Goal: Transaction & Acquisition: Purchase product/service

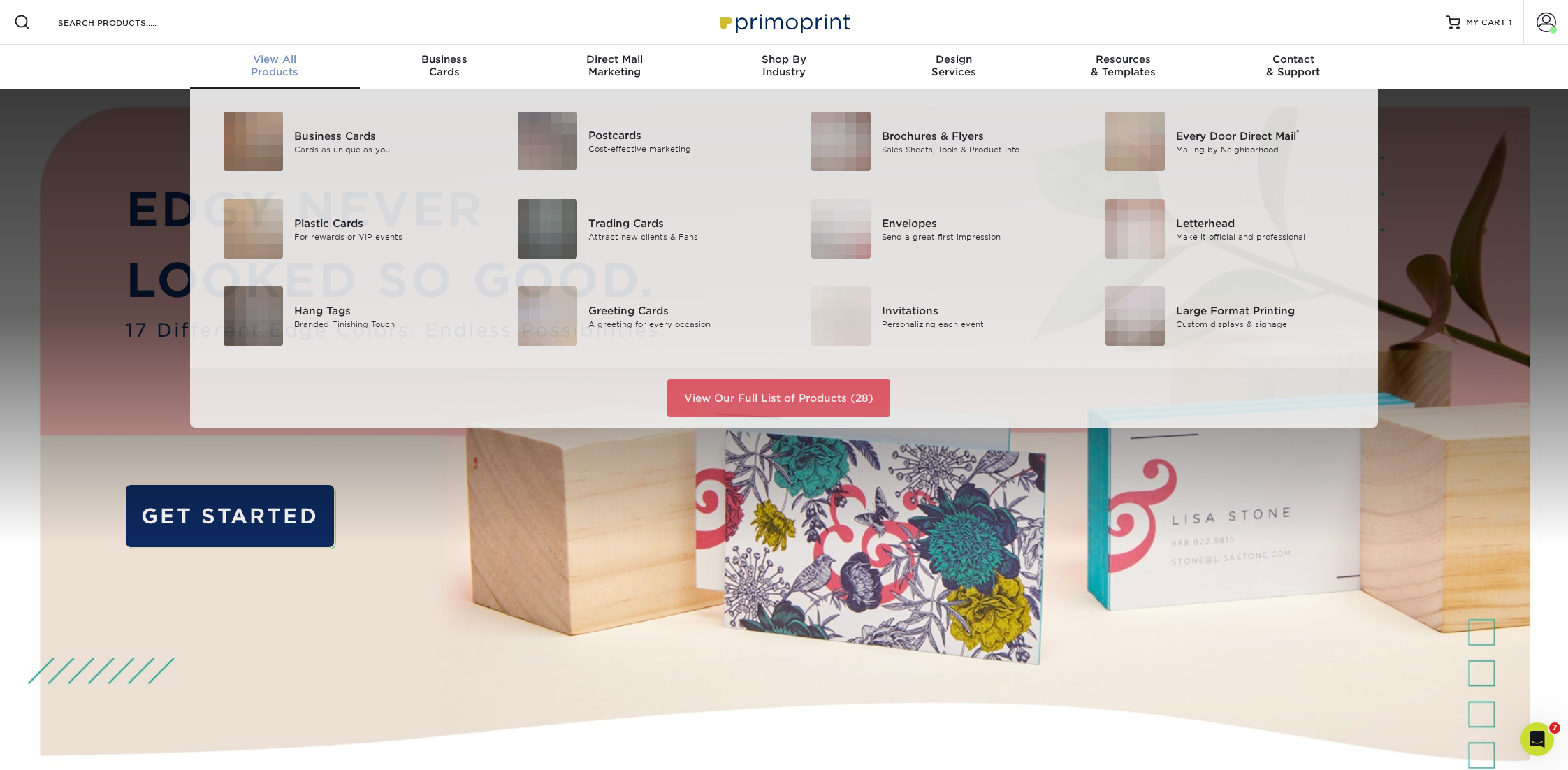
click at [270, 71] on div "View All Products" at bounding box center [274, 65] width 170 height 25
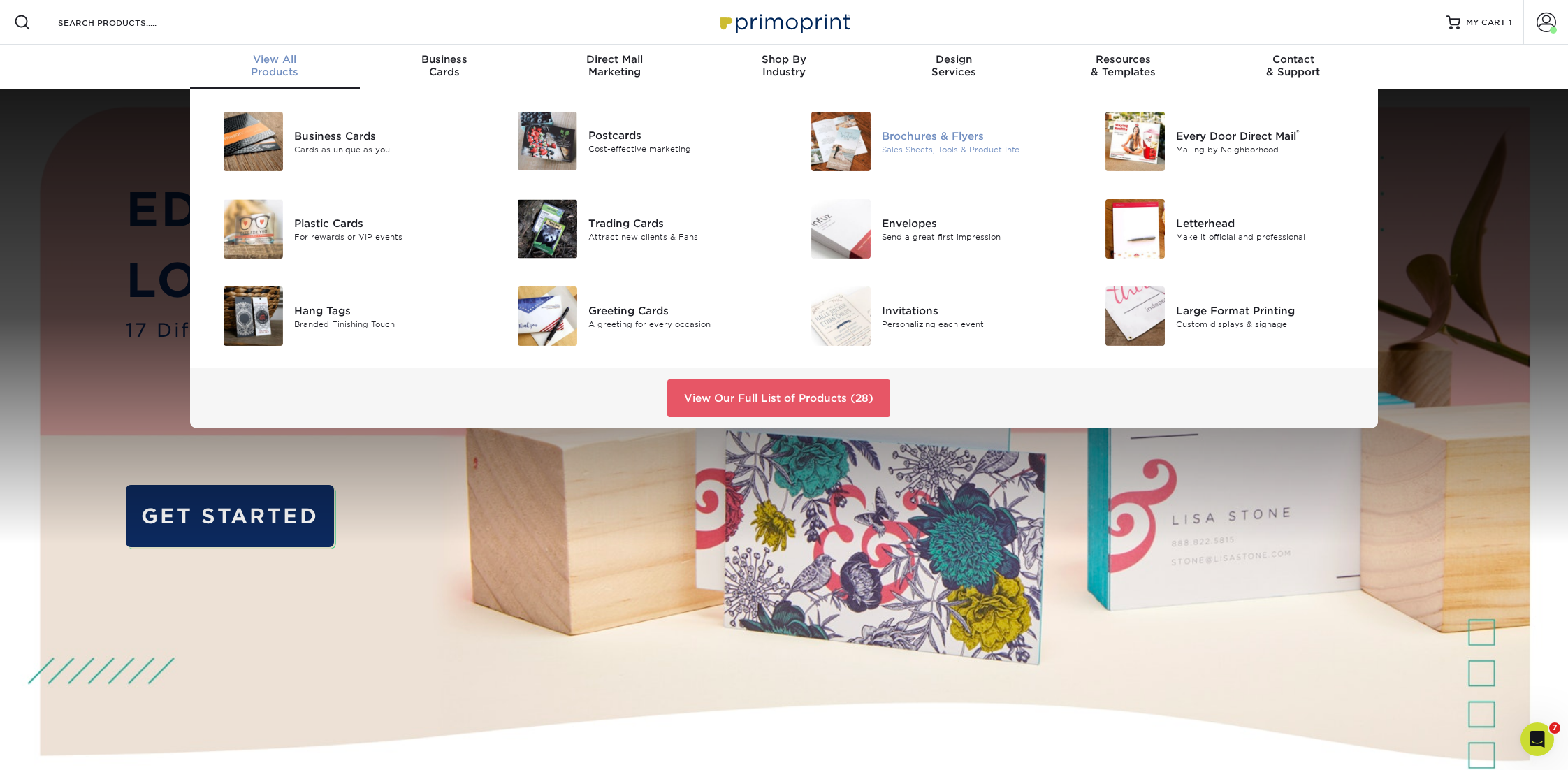
click at [900, 135] on div "Brochures & Flyers" at bounding box center [975, 135] width 185 height 16
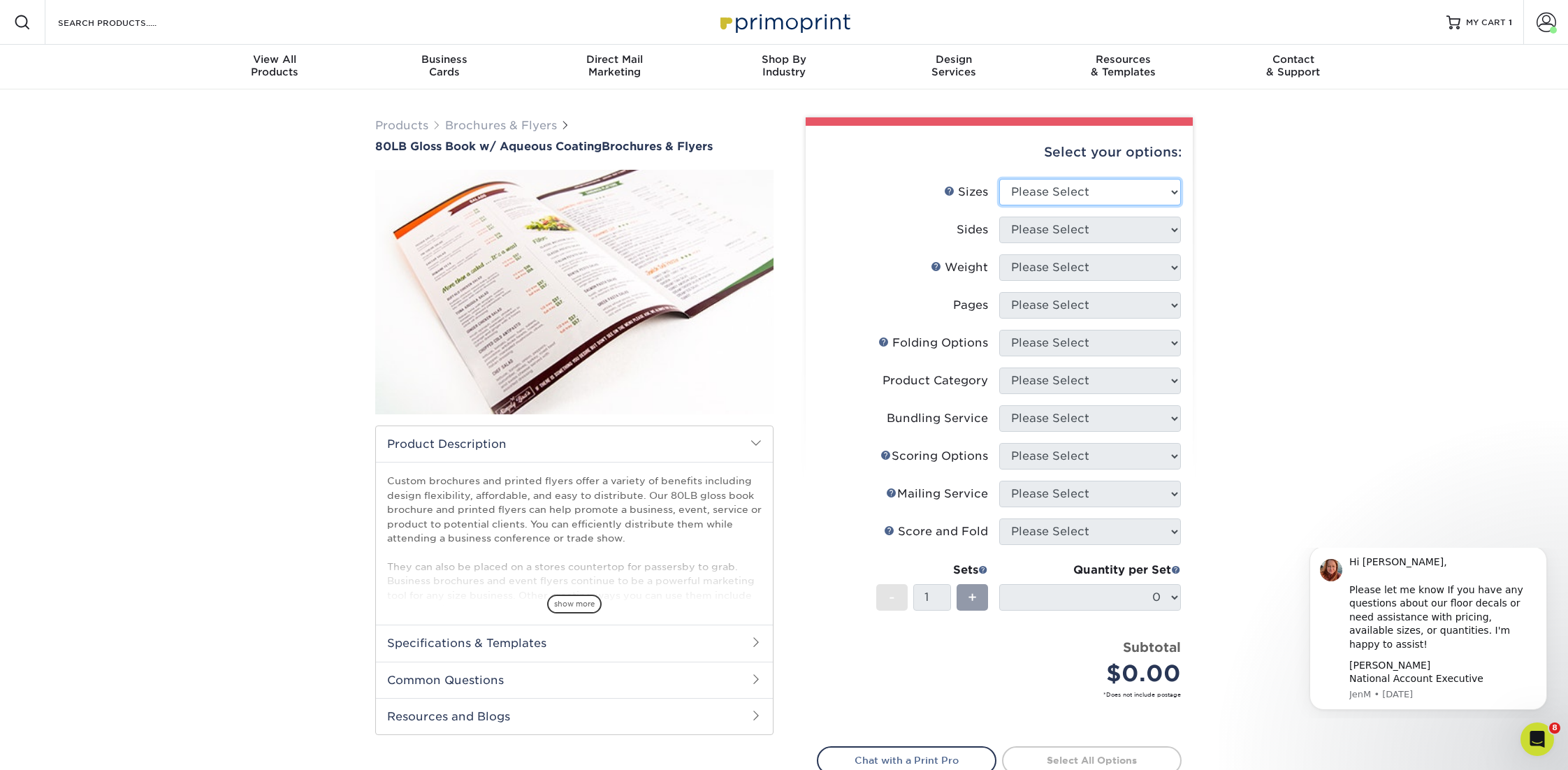
click at [1036, 194] on select "Please Select 3.67" x 8.5" 3.67" x 8.5" 4" x 6" 4" x 8.5" 4" x 9" 4" x 11" 4" x…" at bounding box center [1090, 192] width 182 height 27
select select "8.50x11.00"
click at [1000, 179] on select "Please Select 3.67" x 8.5" 3.67" x 8.5" 4" x 6" 4" x 8.5" 4" x 9" 4" x 11" 4" x…" at bounding box center [1090, 192] width 182 height 27
click at [1090, 220] on select "Please Select Print Both Sides Print Front Only" at bounding box center [1090, 230] width 182 height 27
select select "13abbda7-1d64-4f25-8bb2-c179b224825d"
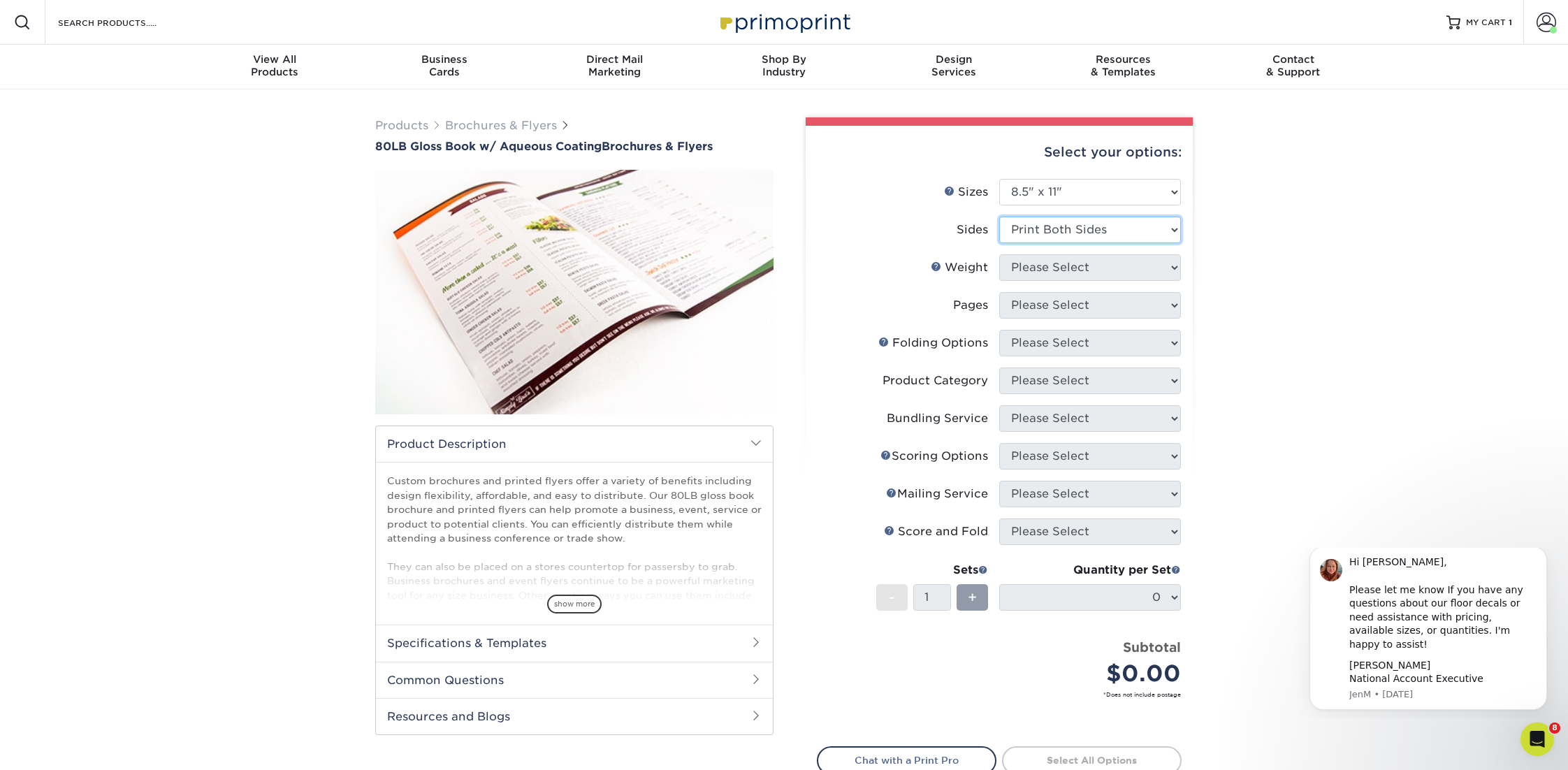
click at [1000, 217] on select "Please Select Print Both Sides Print Front Only" at bounding box center [1090, 230] width 182 height 27
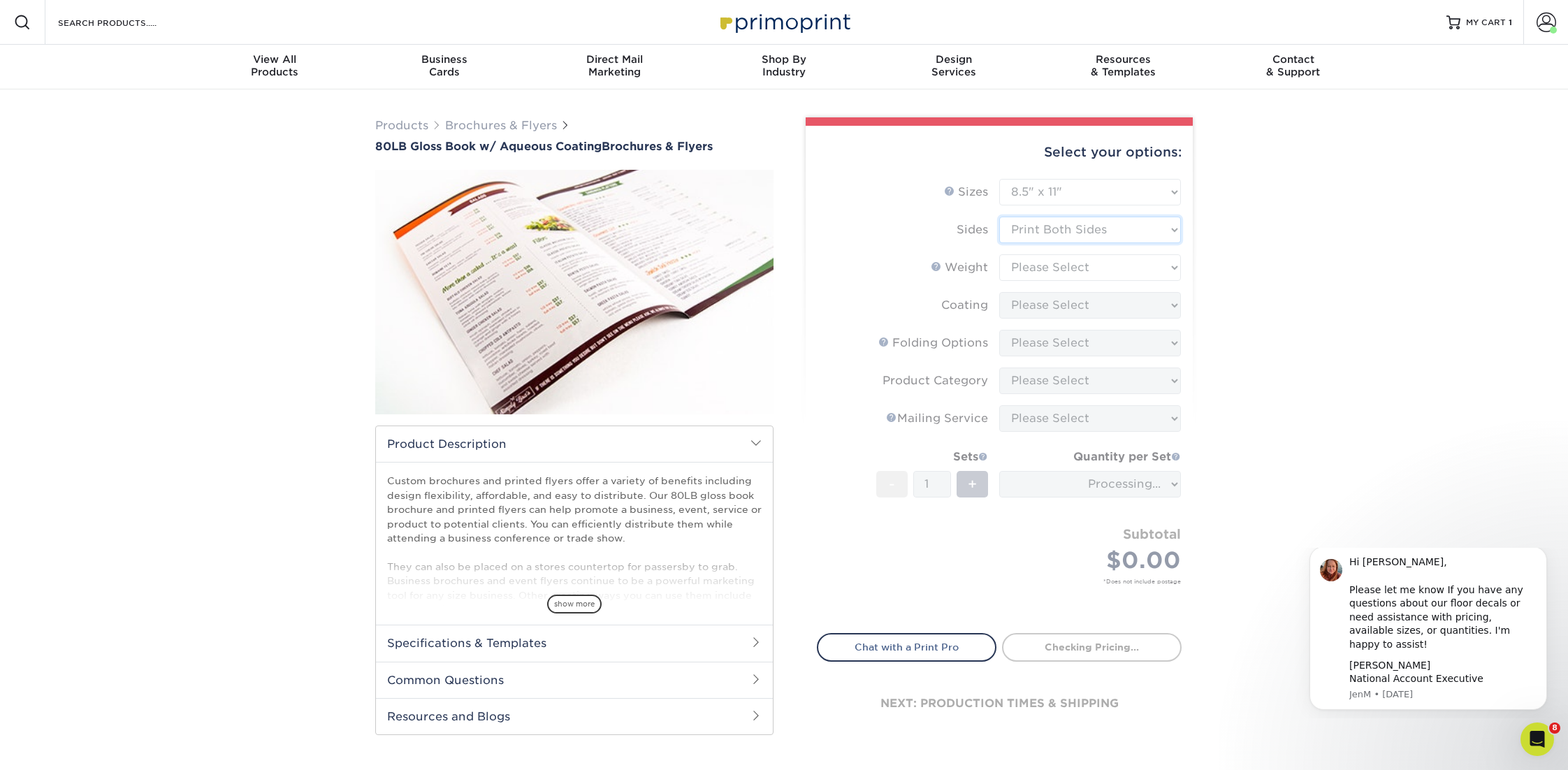
type input "2446ccbf-ab1d-4576-a8a6-d538d80abe36"
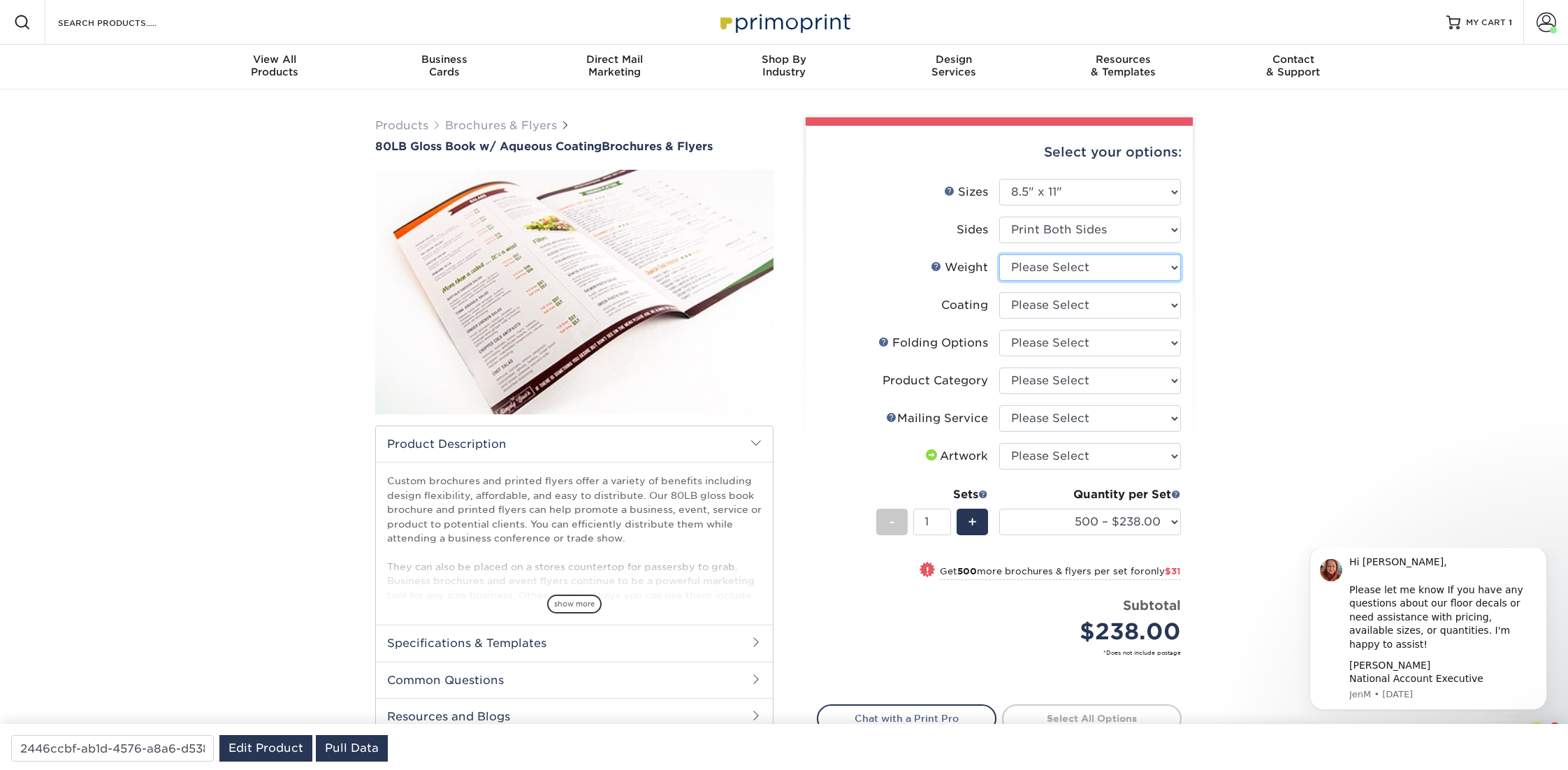
click at [1053, 265] on select "Please Select 80LB" at bounding box center [1090, 267] width 182 height 27
select select "80LB"
click at [1000, 254] on select "Please Select 80LB" at bounding box center [1090, 267] width 182 height 27
click at [1046, 302] on select at bounding box center [1090, 305] width 182 height 27
select select "d41dab50-ff65-4f4f-bb17-2afe4d36ae33"
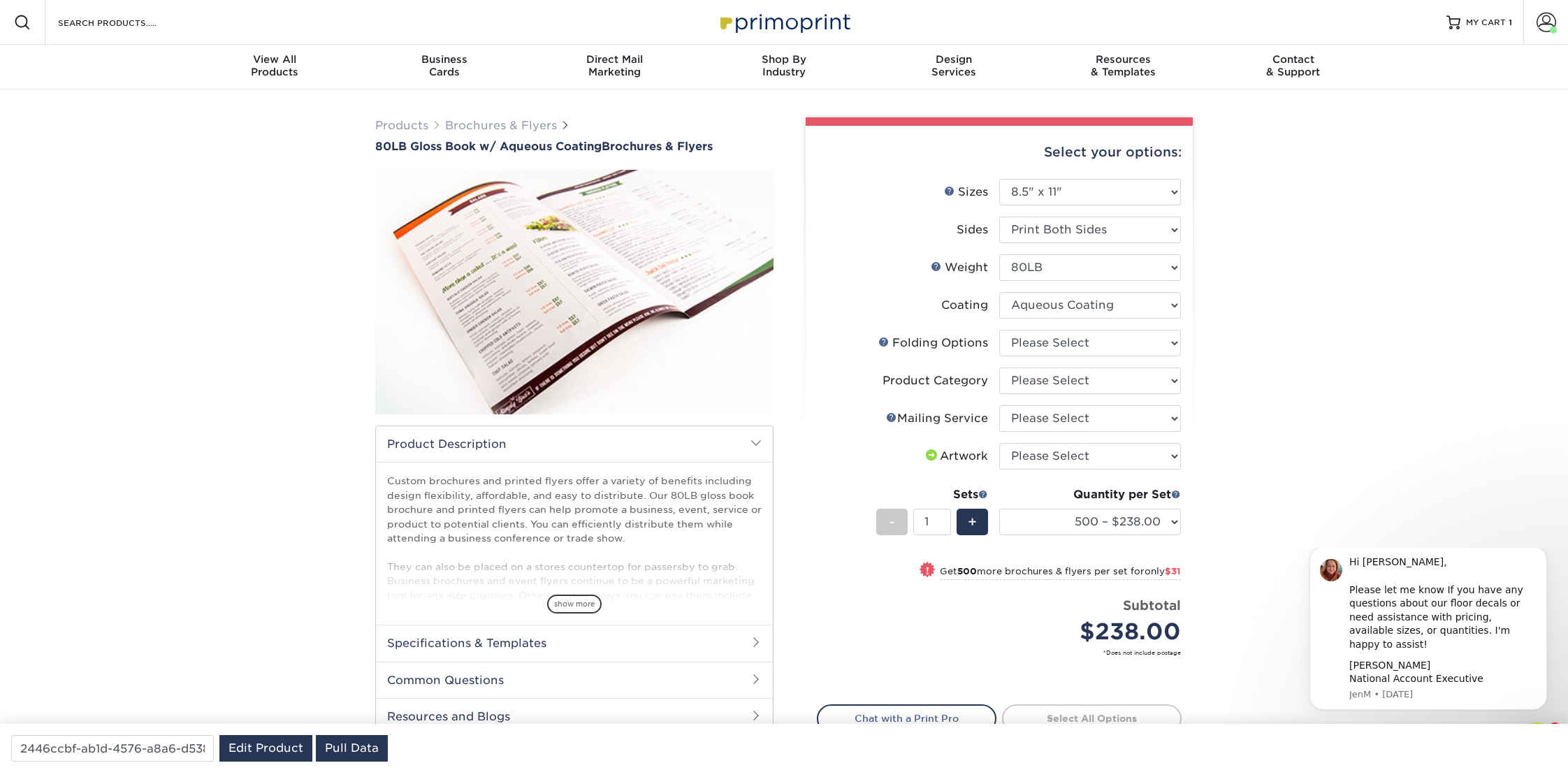
click at [1000, 292] on select at bounding box center [1090, 305] width 182 height 27
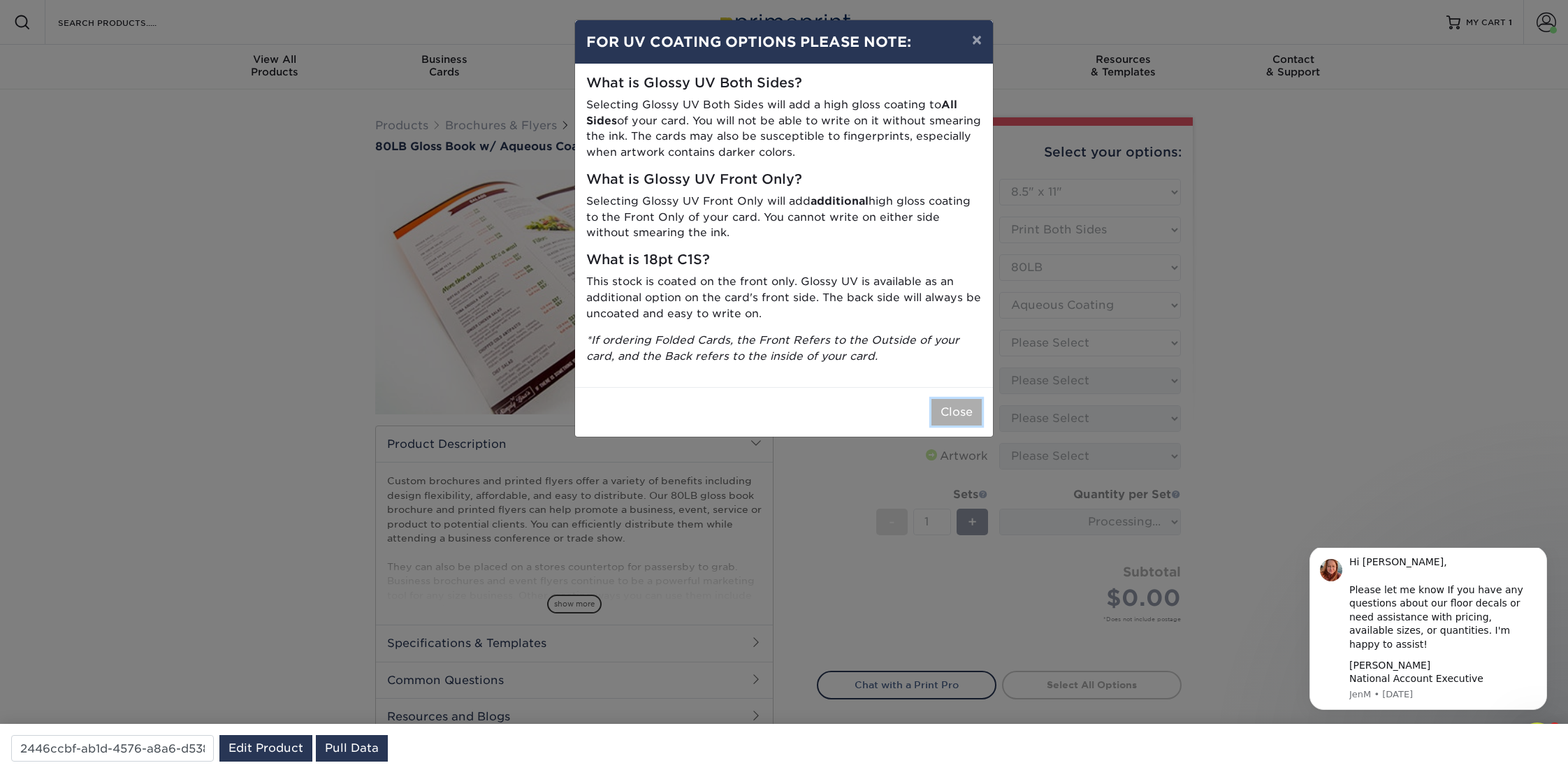
click at [954, 410] on button "Close" at bounding box center [957, 412] width 50 height 27
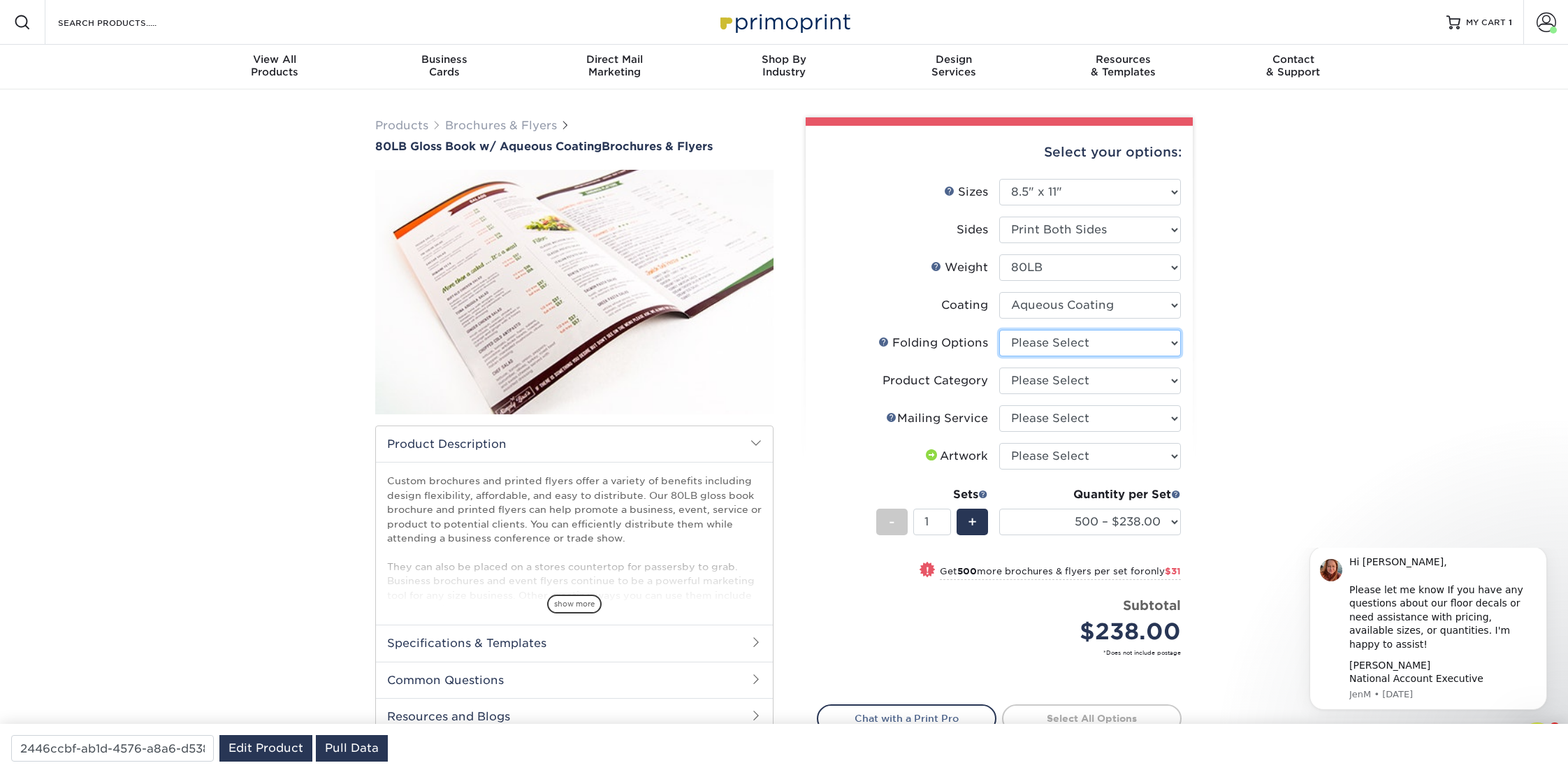
click at [1037, 338] on select "Please Select FLAT - No Folding Accordion Fold Half-Fold (Vertical) Half-Fold (…" at bounding box center [1090, 343] width 182 height 27
select select "c1d45c40-6ec7-401c-89a4-31bd4216a1ba"
click at [1000, 330] on select "Please Select FLAT - No Folding Accordion Fold Half-Fold (Vertical) Half-Fold (…" at bounding box center [1090, 343] width 182 height 27
click at [1049, 379] on select "Please Select Flyers and Brochures" at bounding box center [1090, 380] width 182 height 27
select select "1a668080-6b7c-4174-b399-2c3833b27ef4"
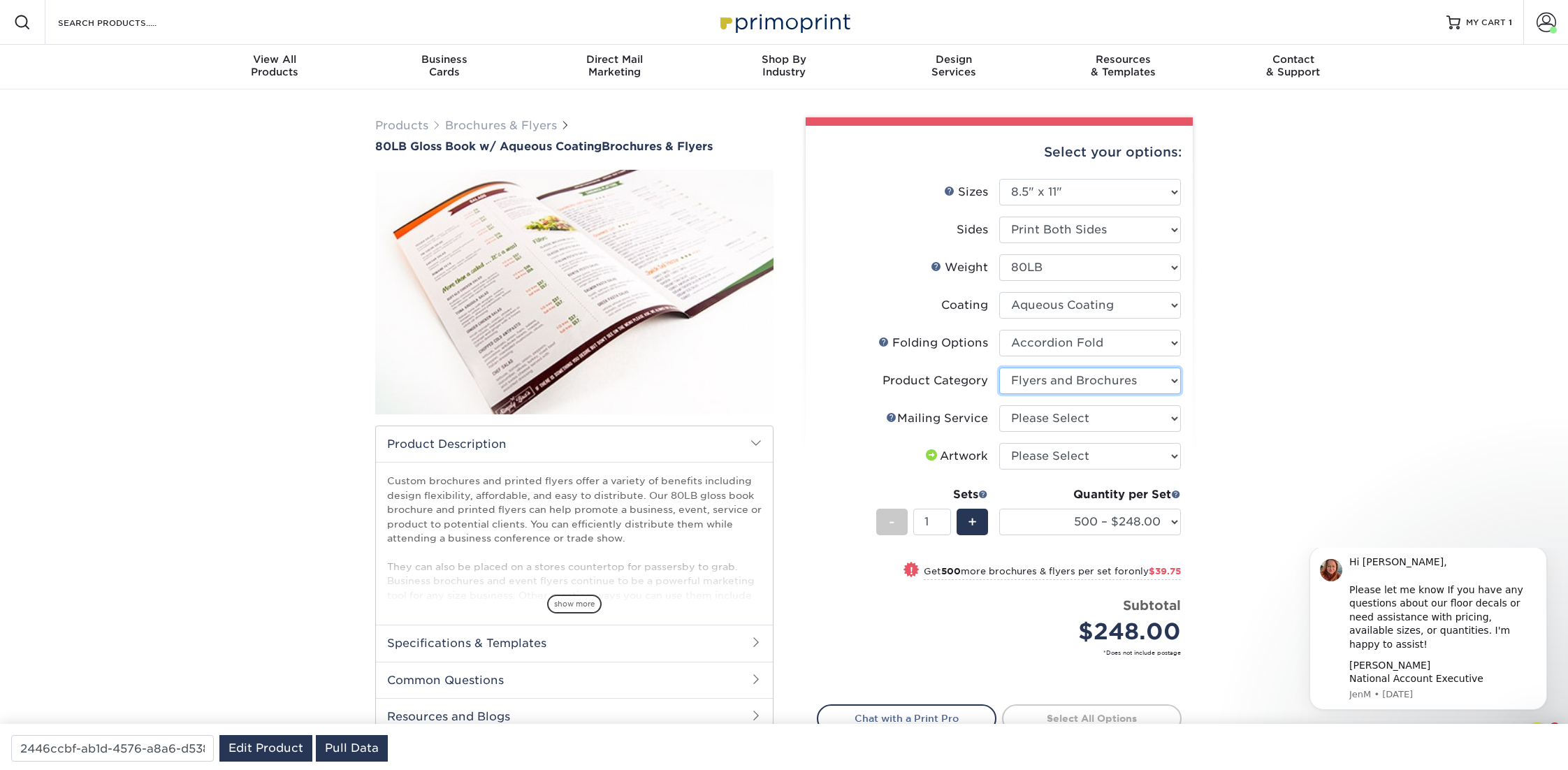
click at [1000, 367] on select "Please Select Flyers and Brochures" at bounding box center [1090, 380] width 182 height 27
click at [1052, 418] on select "Please Select No Direct Mailing Service No, I will mail/stamp/imprint Direct Ma…" at bounding box center [1090, 418] width 182 height 27
select select "3e5e9bdd-d78a-4c28-a41d-fe1407925ca6"
click at [1000, 405] on select "Please Select No Direct Mailing Service No, I will mail/stamp/imprint Direct Ma…" at bounding box center [1090, 418] width 182 height 27
click at [1039, 453] on select "Please Select I will upload files I need a design - $175" at bounding box center [1090, 456] width 182 height 27
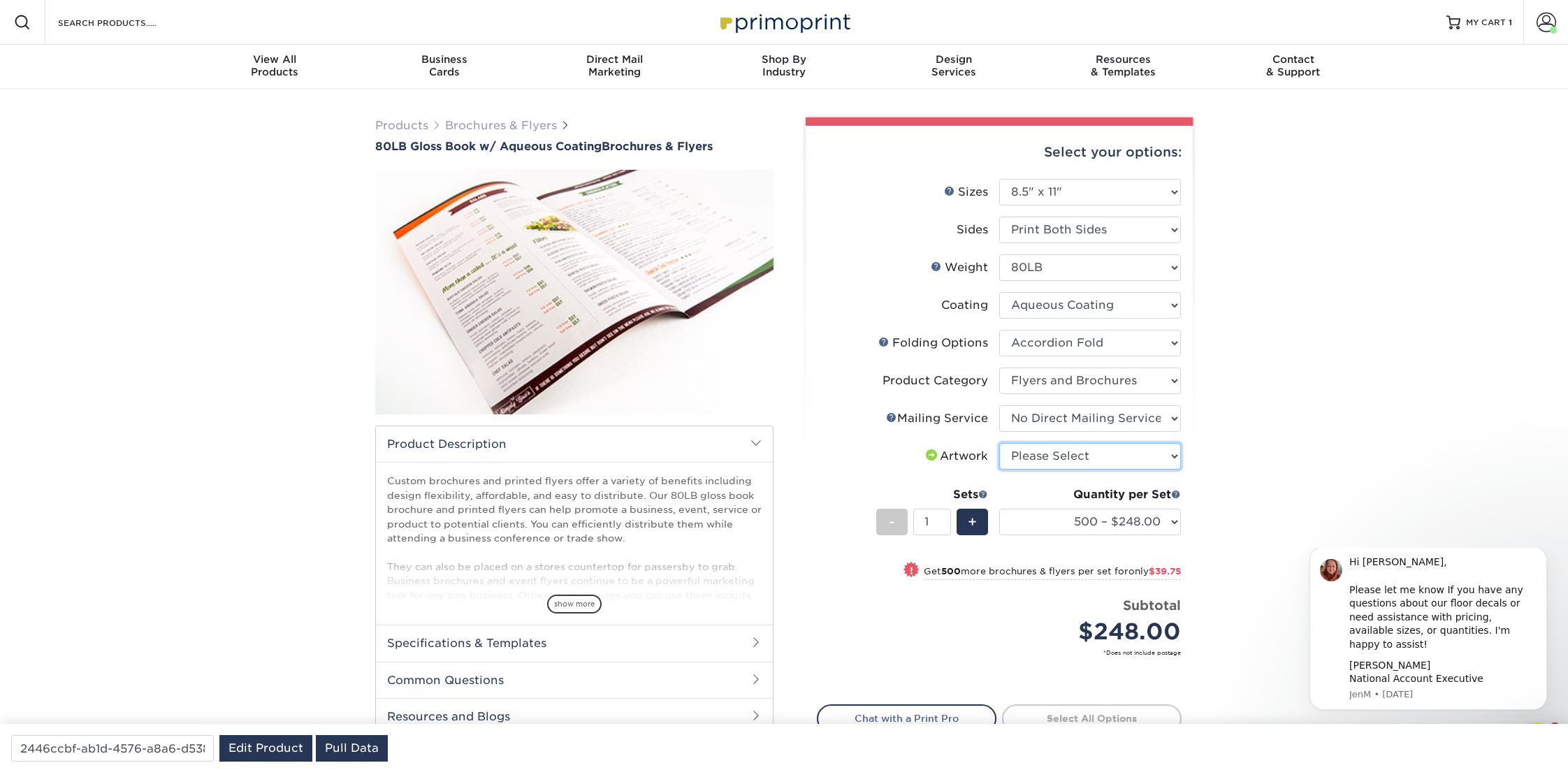
select select "upload"
click at [1000, 443] on select "Please Select I will upload files I need a design - $175" at bounding box center [1090, 456] width 182 height 27
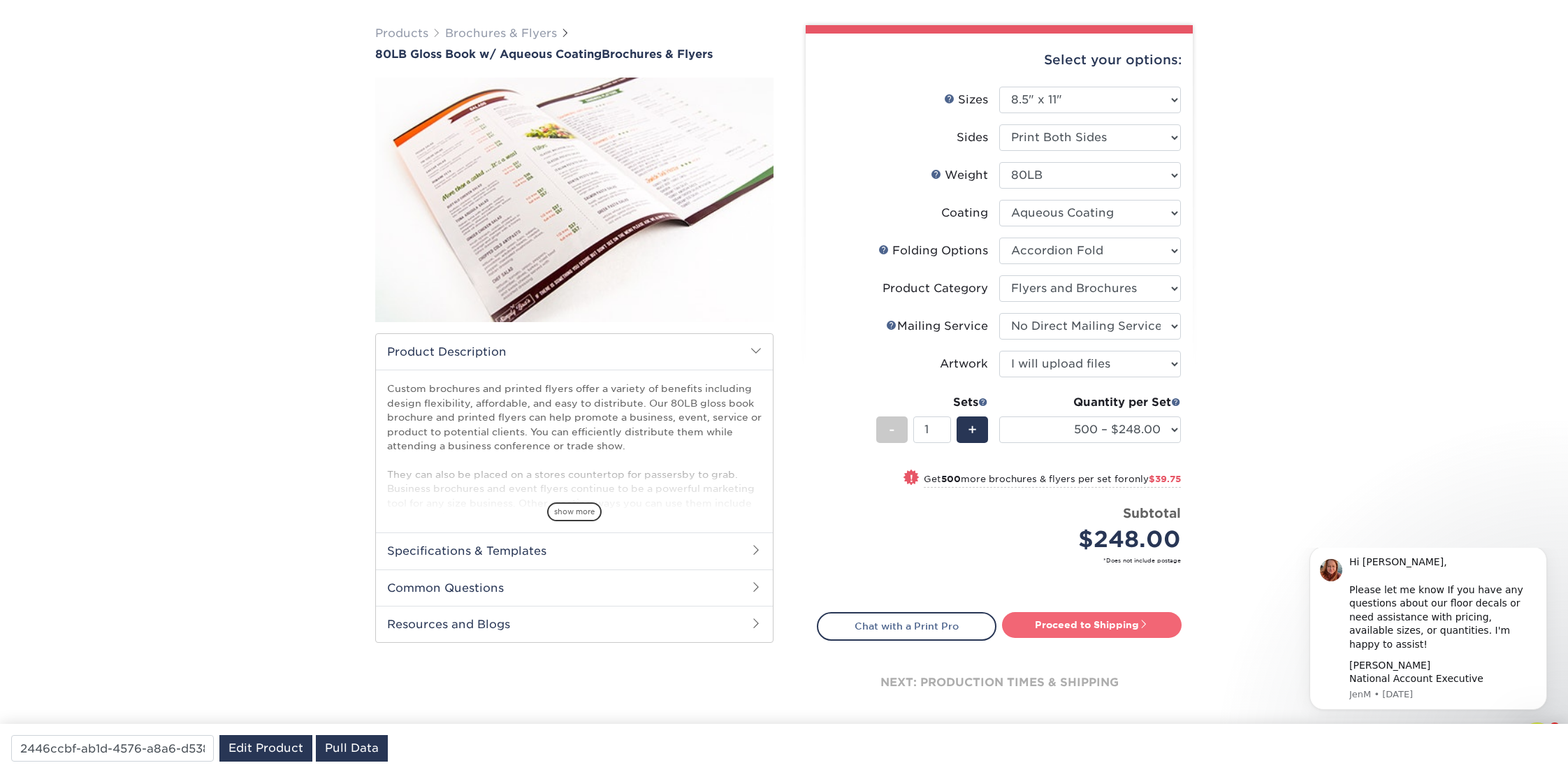
click at [1085, 625] on link "Proceed to Shipping" at bounding box center [1092, 624] width 180 height 25
type input "Set 1"
